Goal: Task Accomplishment & Management: Use online tool/utility

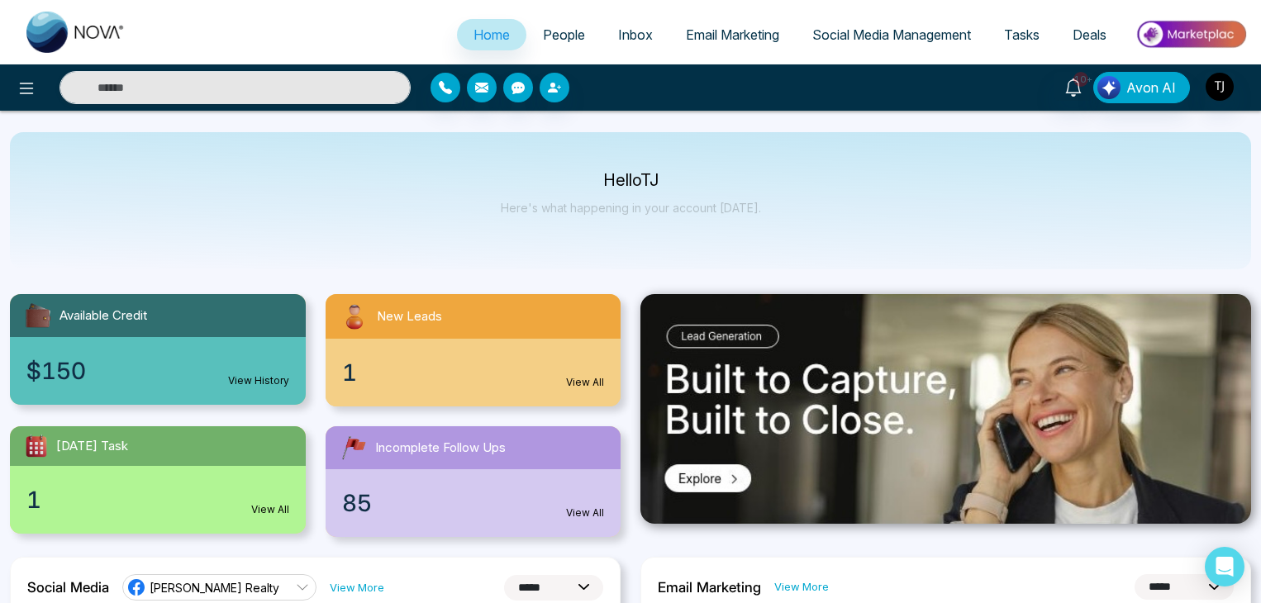
select select "*"
click at [499, 368] on div "1 View All" at bounding box center [474, 373] width 296 height 68
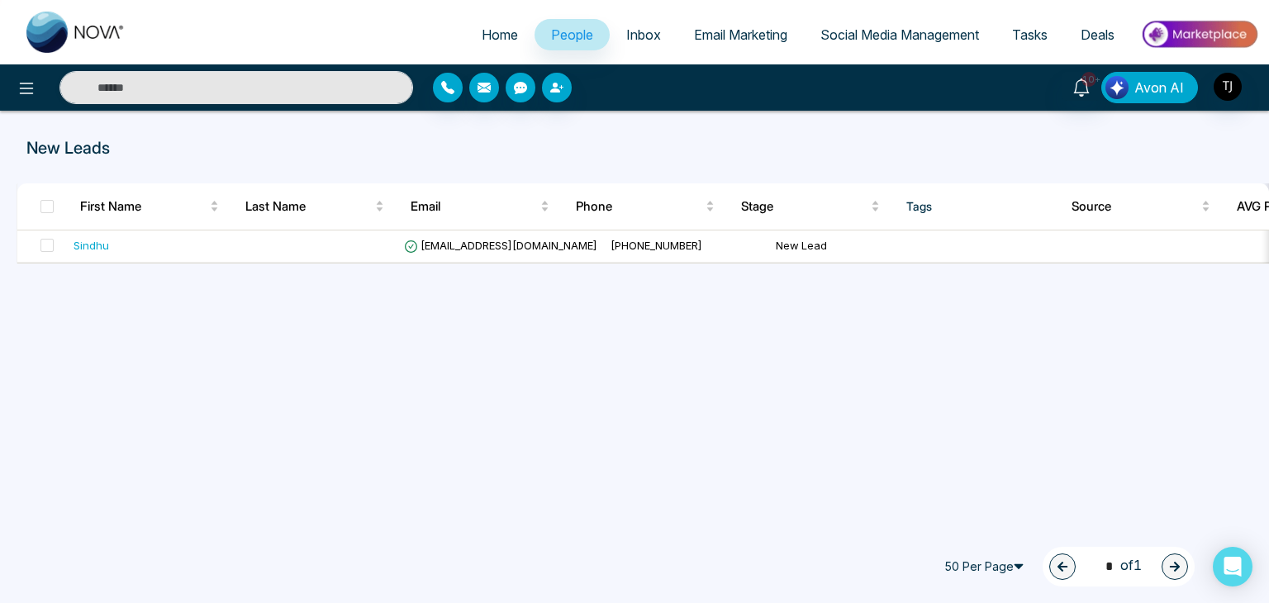
click at [1149, 82] on span "Avon AI" at bounding box center [1160, 88] width 50 height 20
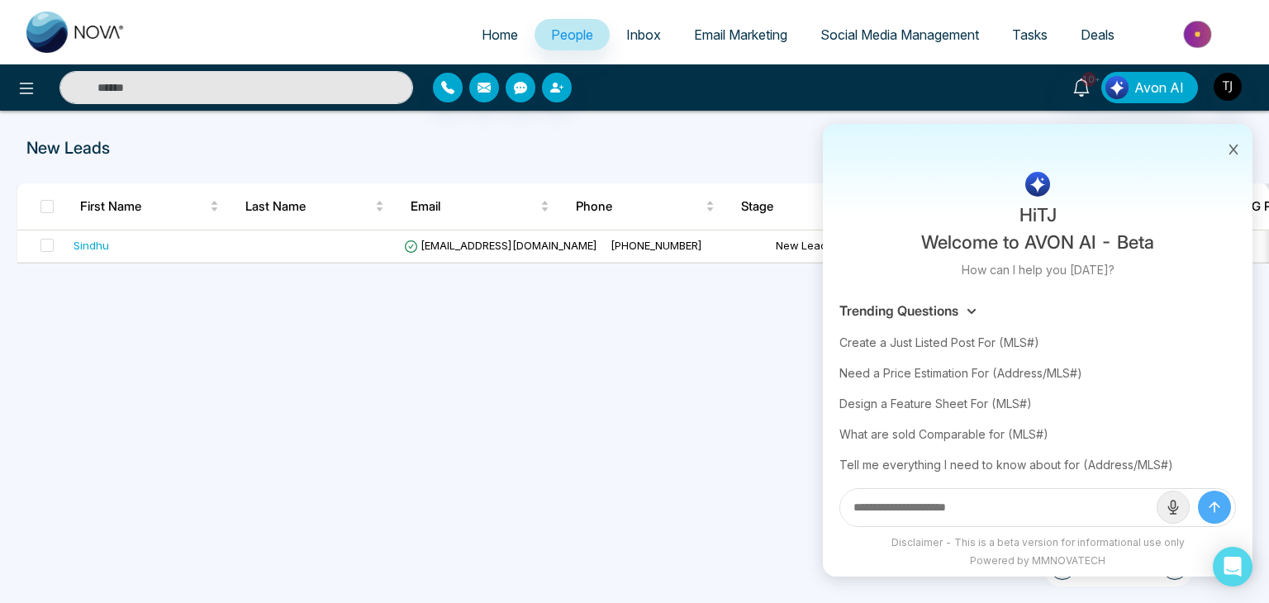
click at [1230, 151] on icon at bounding box center [1234, 150] width 12 height 12
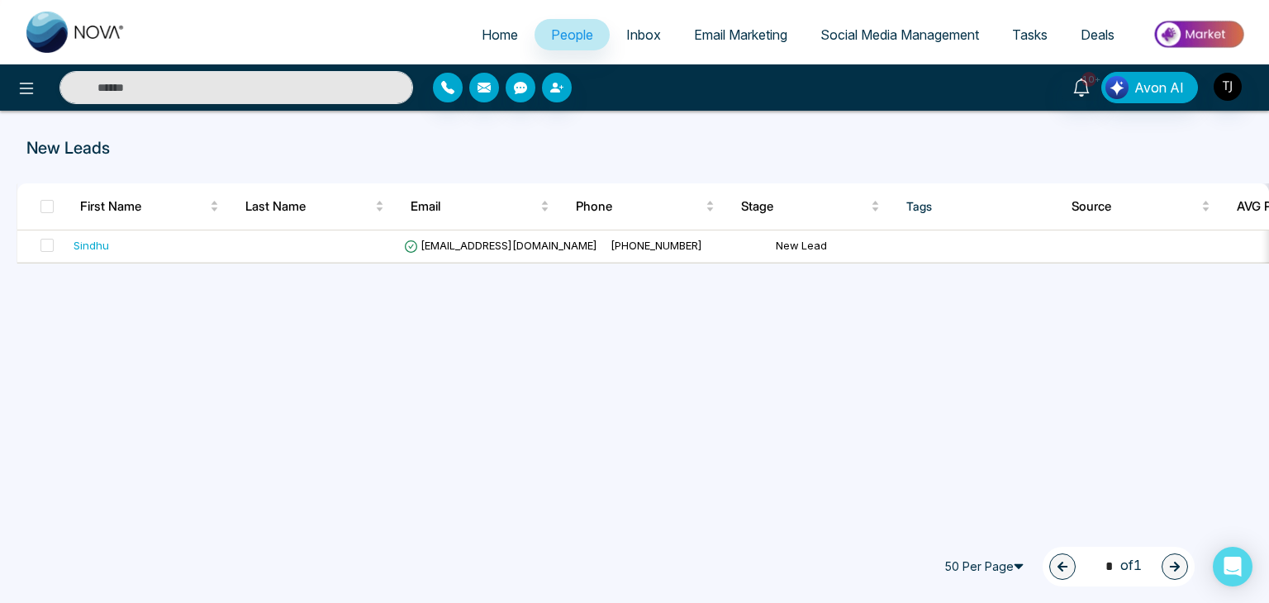
click at [6, 84] on div at bounding box center [211, 87] width 423 height 33
click at [26, 84] on icon at bounding box center [27, 89] width 20 height 20
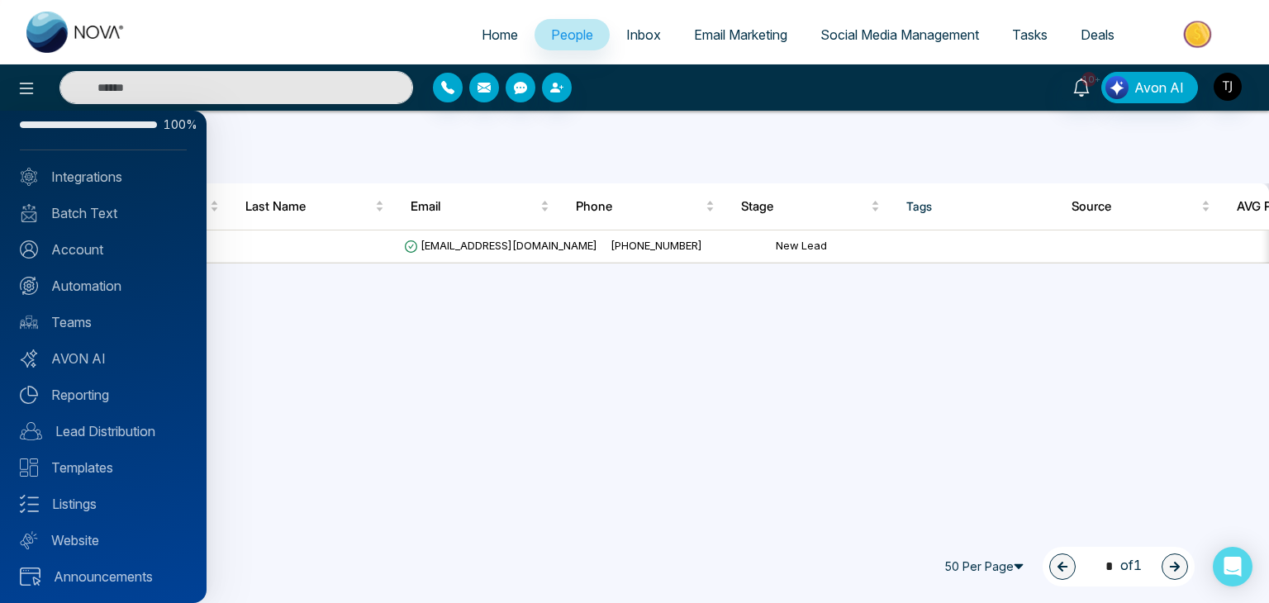
scroll to position [46, 0]
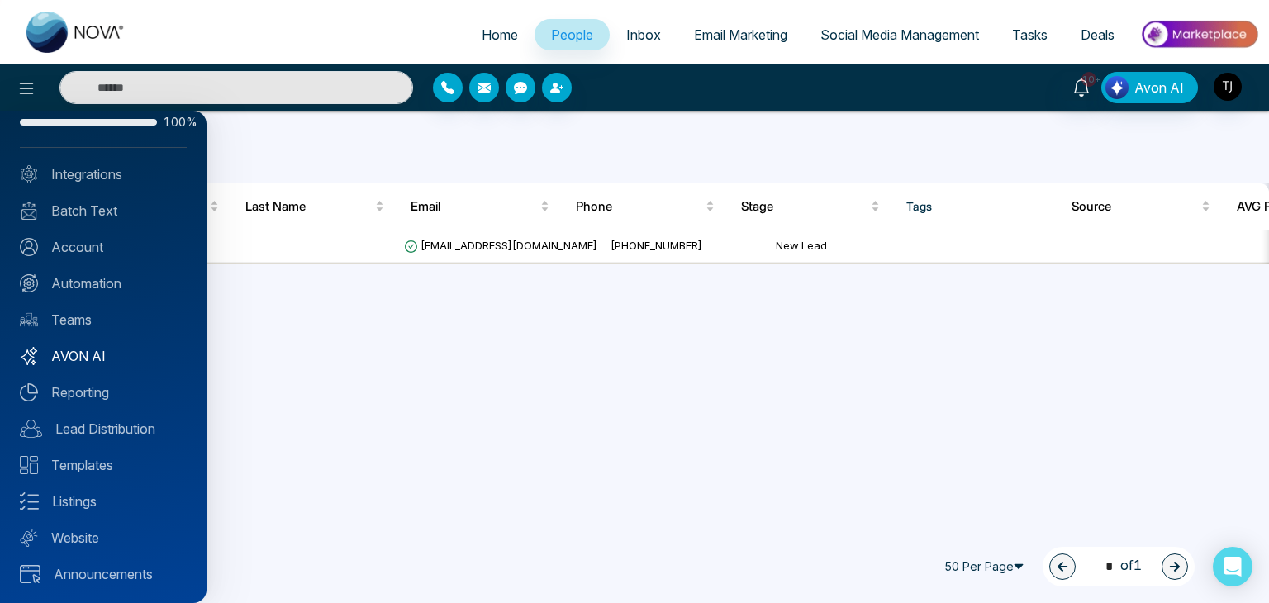
click at [98, 346] on link "AVON AI" at bounding box center [103, 356] width 167 height 20
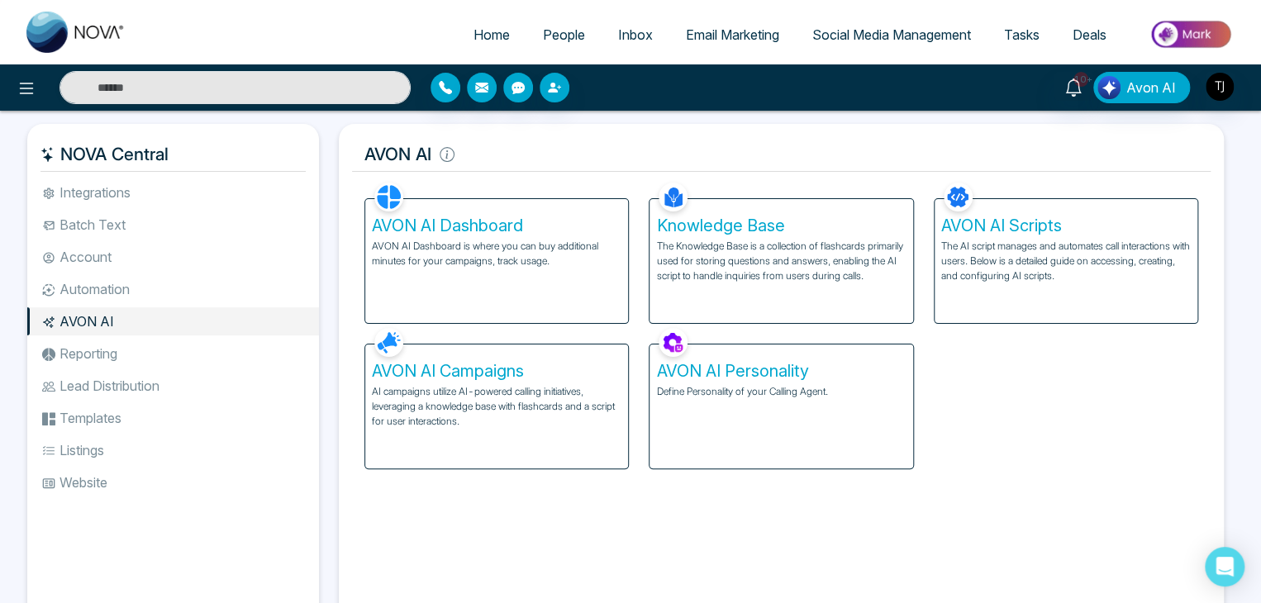
click at [465, 262] on p "AVON AI Dashboard is where you can buy additional minutes for your campaigns, t…" at bounding box center [497, 254] width 250 height 30
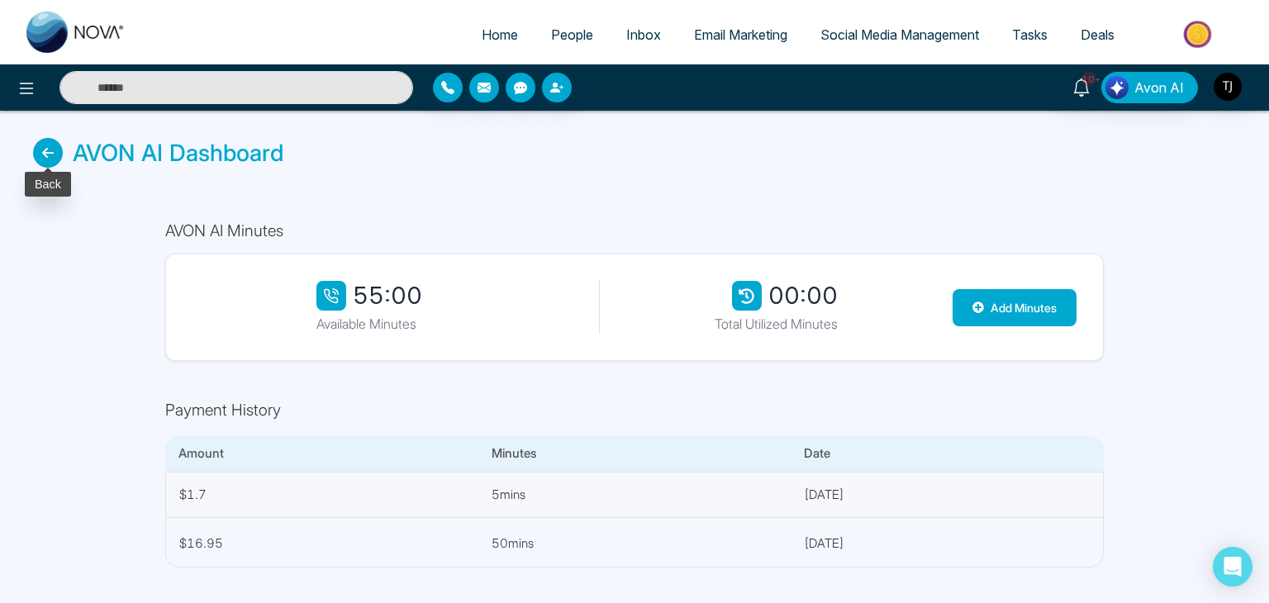
click at [60, 158] on icon at bounding box center [48, 153] width 30 height 30
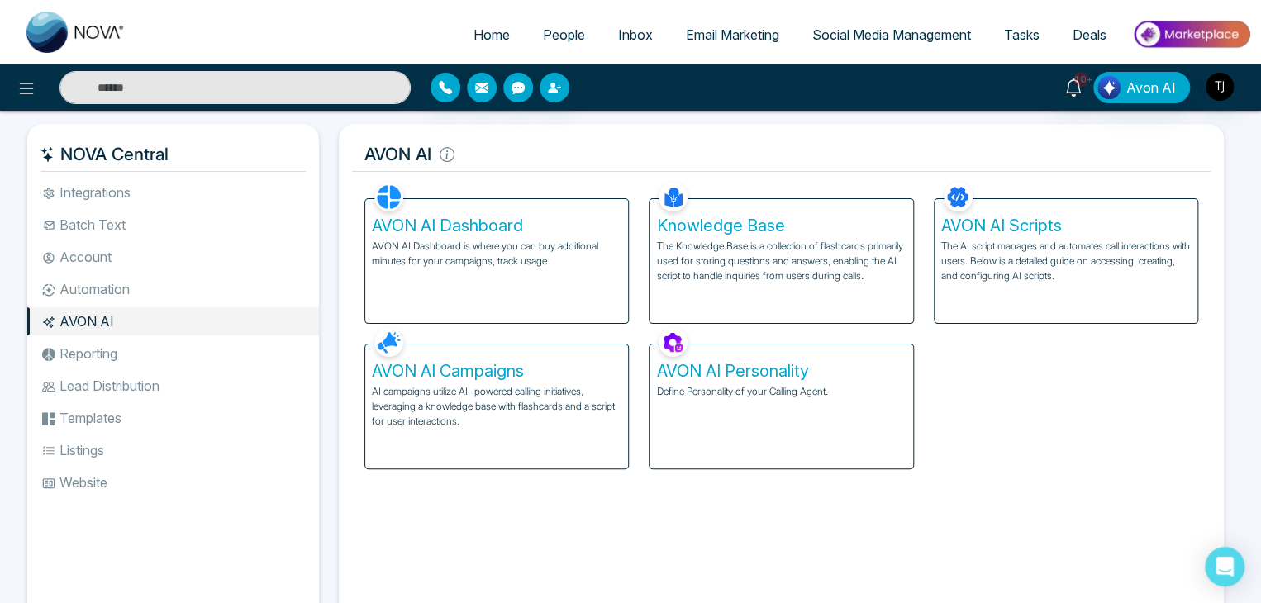
click at [848, 508] on div "Facebook NOVACRM enables users to connect to Facebook to schedule social media …" at bounding box center [781, 399] width 859 height 441
click at [1011, 241] on p "The AI script manages and automates call interactions with users. Below is a de…" at bounding box center [1066, 261] width 250 height 45
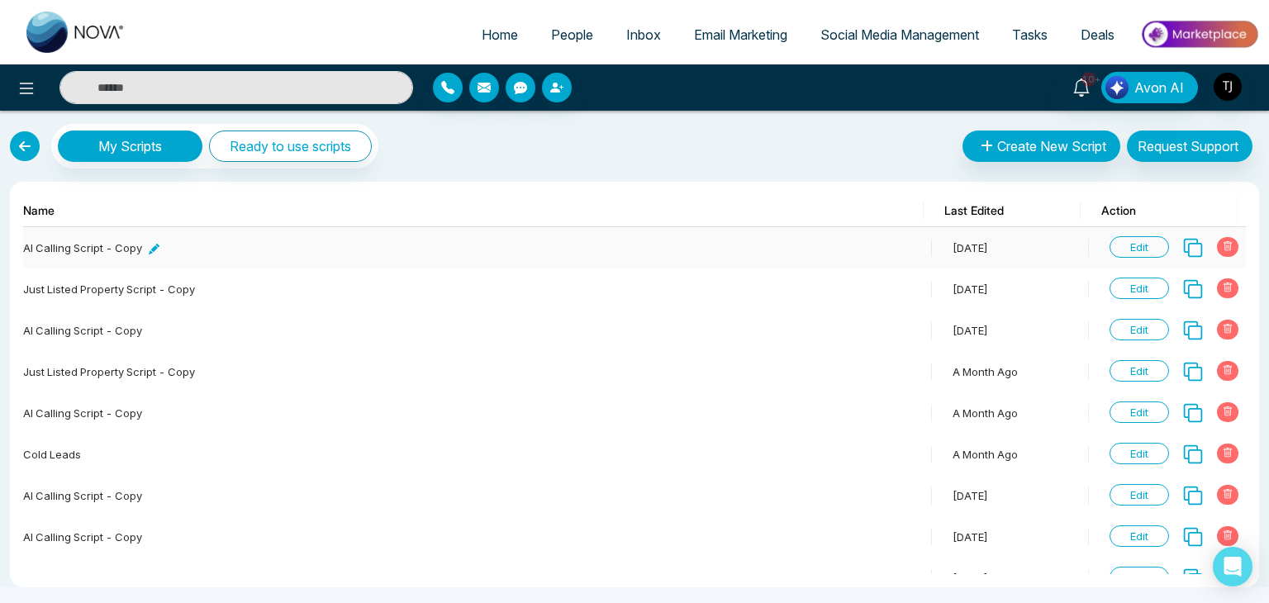
click at [152, 247] on icon at bounding box center [154, 249] width 11 height 11
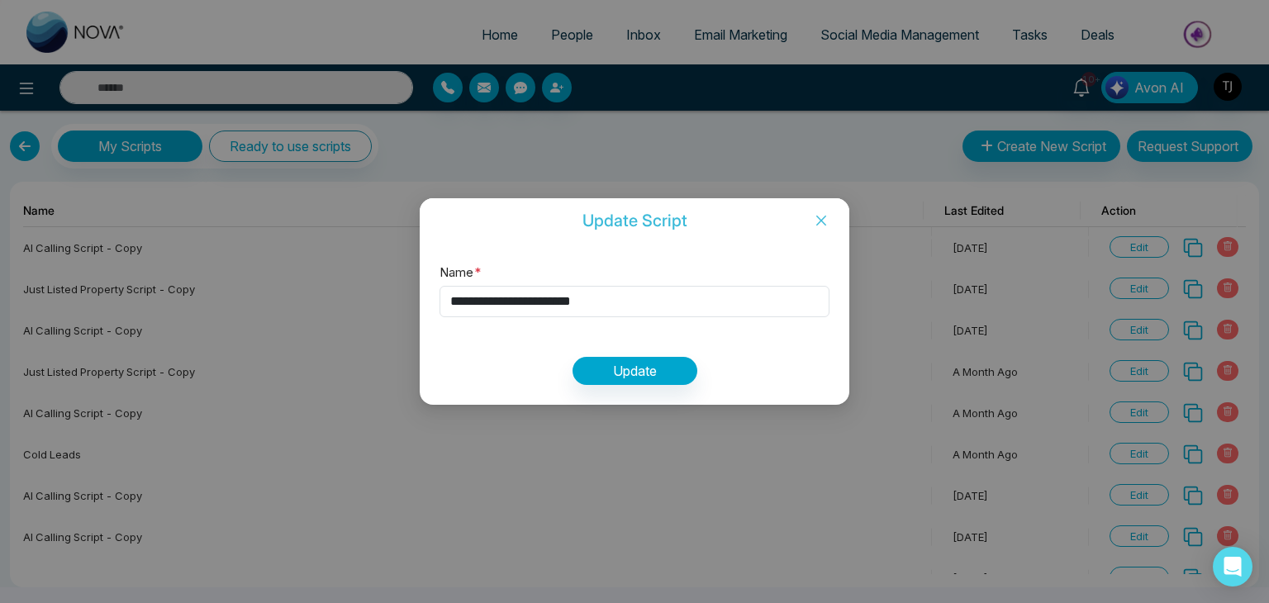
click at [816, 217] on icon "close" at bounding box center [821, 220] width 13 height 13
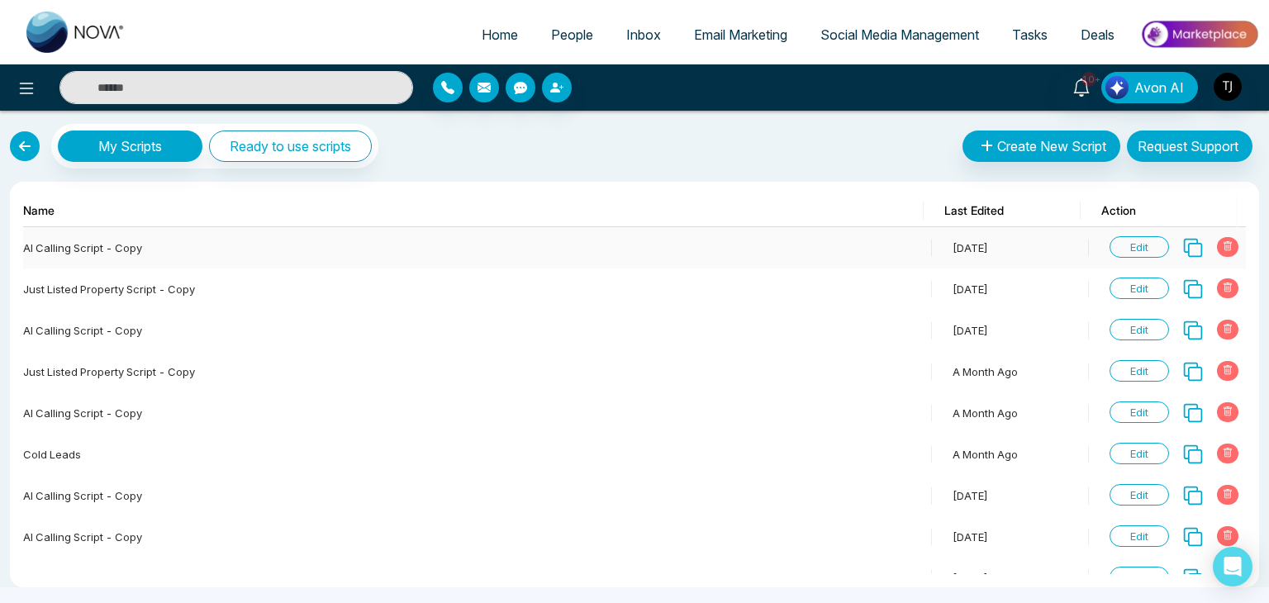
click at [1129, 244] on span "Edit" at bounding box center [1140, 246] width 60 height 21
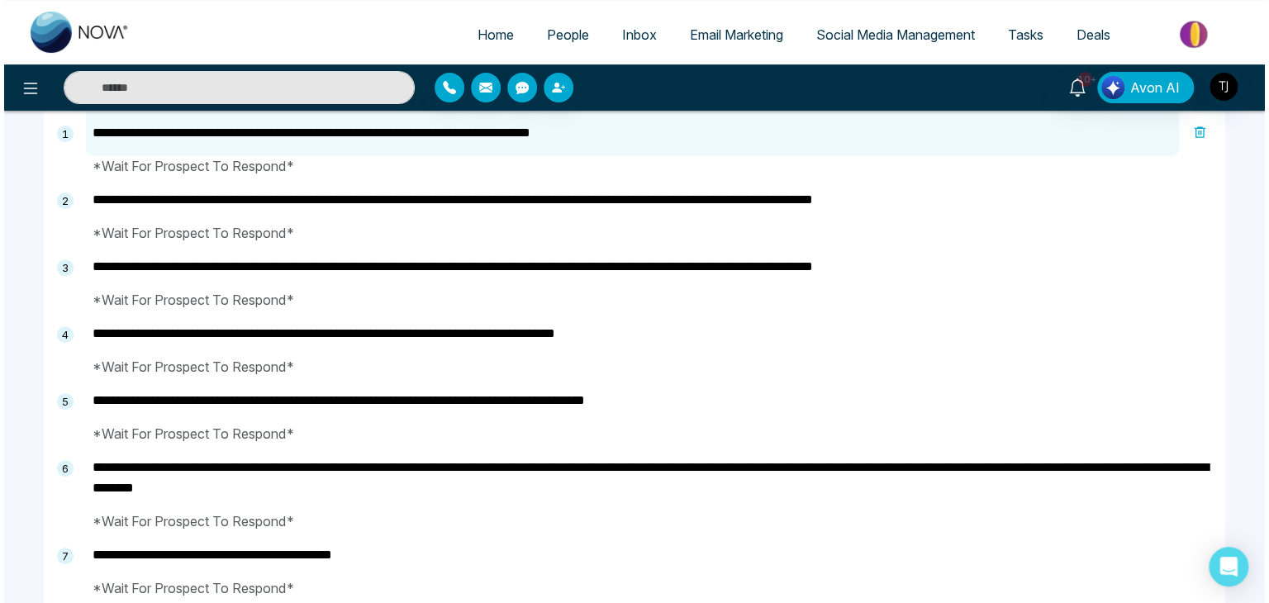
scroll to position [167, 0]
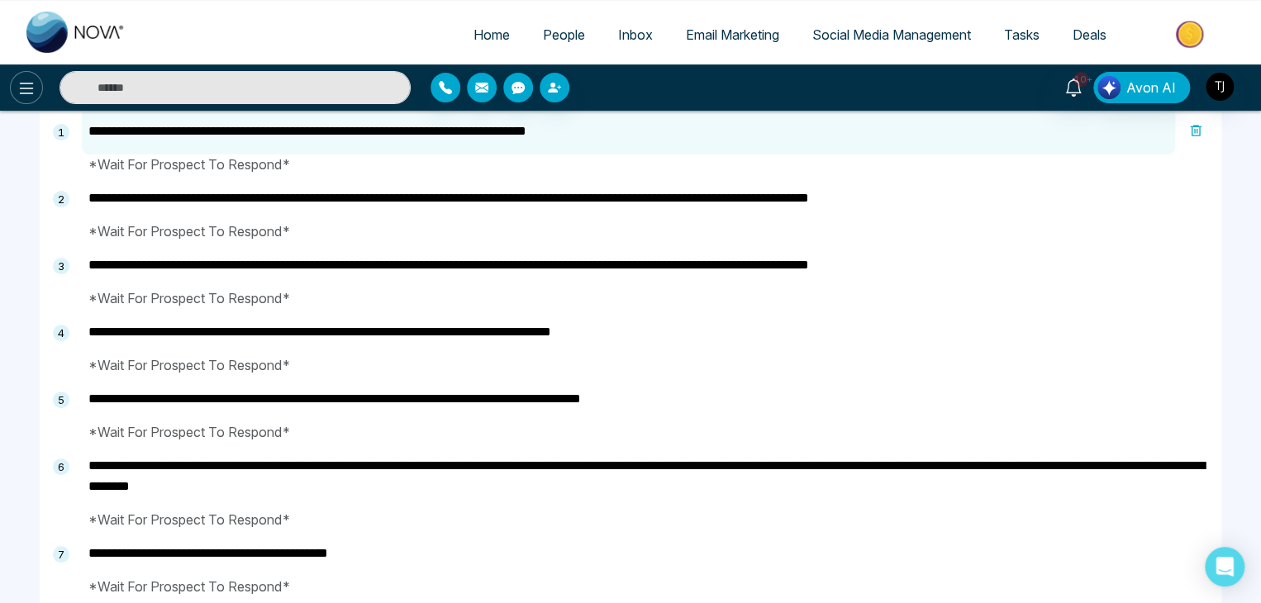
click at [13, 79] on button at bounding box center [26, 87] width 33 height 33
type textarea "**********"
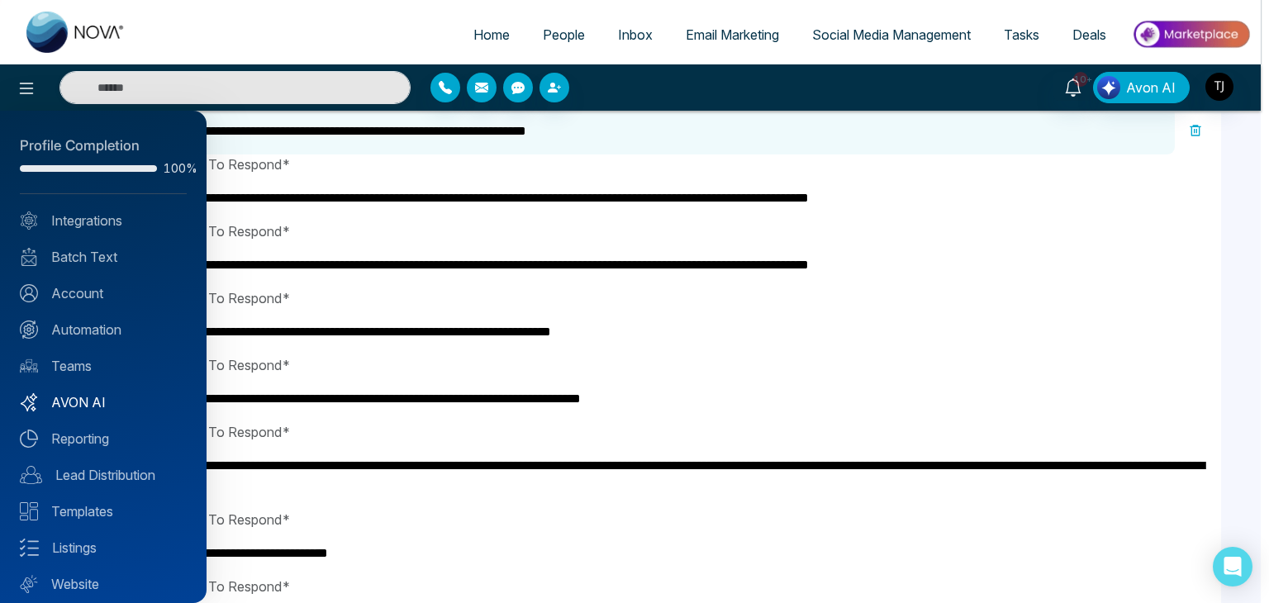
click at [118, 407] on link "AVON AI" at bounding box center [103, 403] width 167 height 20
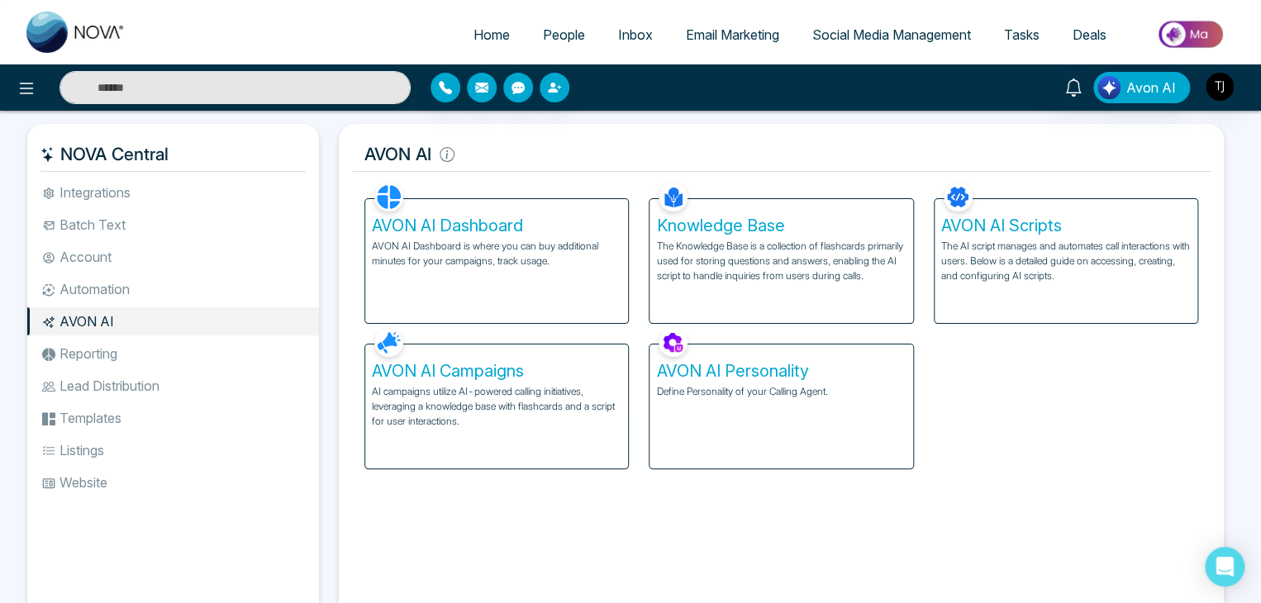
click at [496, 283] on div "AVON AI Dashboard AVON AI Dashboard is where you can buy additional minutes for…" at bounding box center [496, 261] width 263 height 124
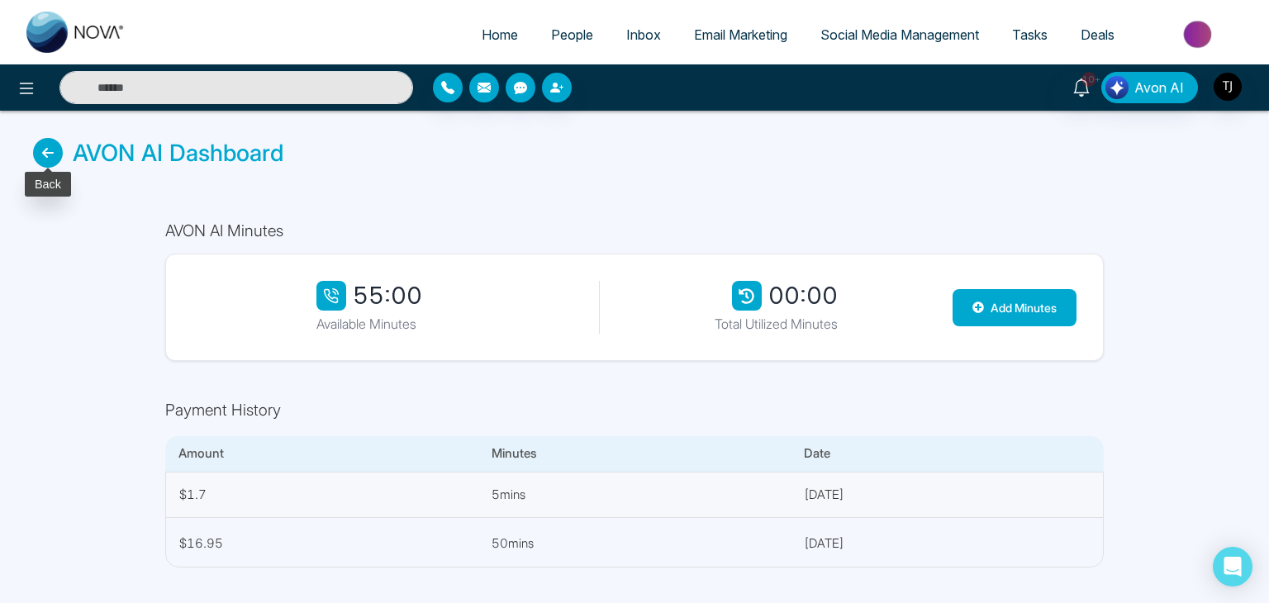
click at [44, 147] on icon at bounding box center [48, 153] width 30 height 30
click at [46, 150] on icon at bounding box center [48, 153] width 30 height 30
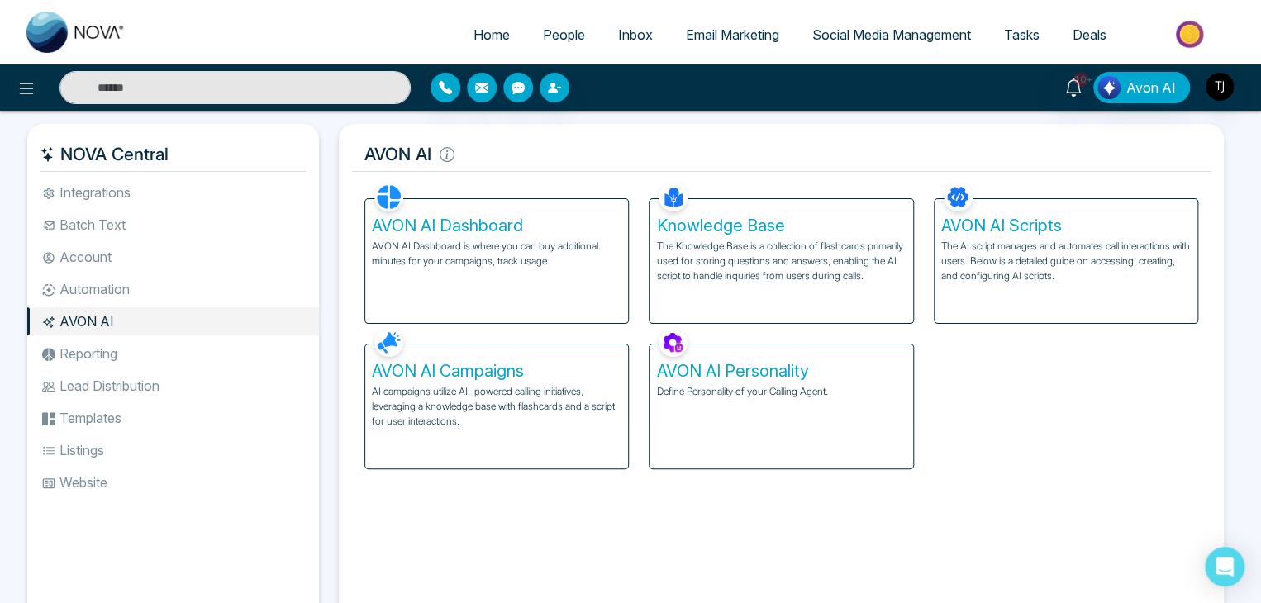
click at [482, 342] on div "AVON AI Campaigns AI campaigns utilize AI-powered calling initiatives, leveragi…" at bounding box center [497, 396] width 284 height 145
click at [479, 376] on h5 "AVON AI Campaigns" at bounding box center [497, 371] width 250 height 20
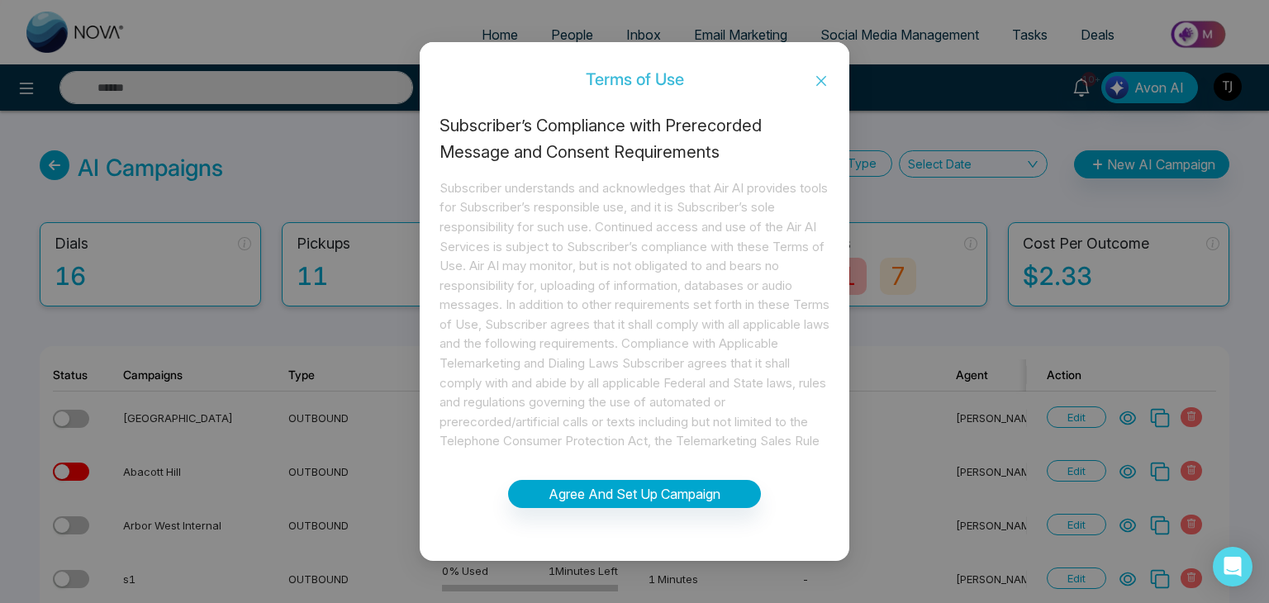
click at [826, 68] on span "Close" at bounding box center [821, 81] width 56 height 45
